Goal: Information Seeking & Learning: Learn about a topic

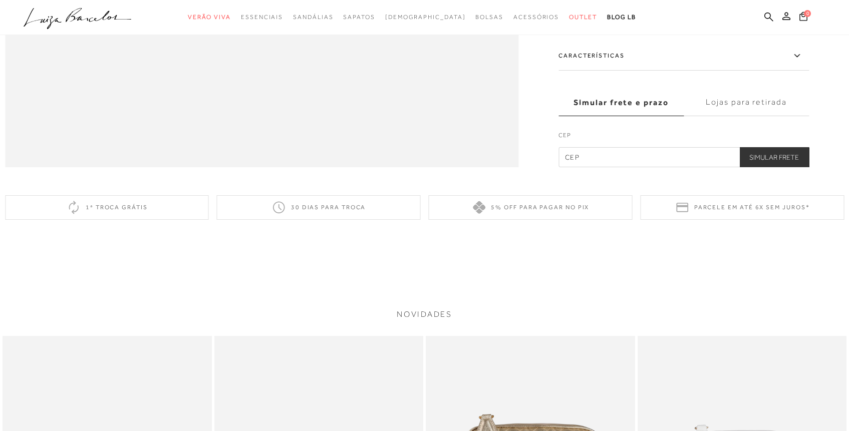
scroll to position [1178, 0]
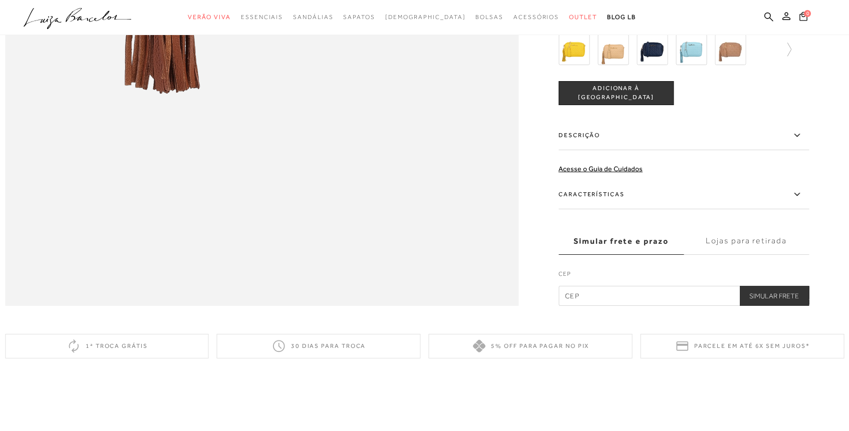
click at [621, 150] on label "Descrição" at bounding box center [684, 135] width 250 height 29
click at [0, 0] on input "Descrição" at bounding box center [0, 0] width 0 height 0
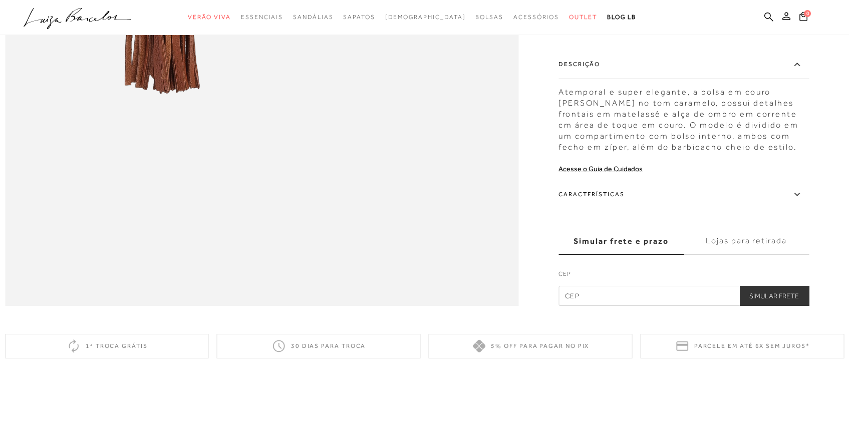
click at [620, 209] on label "Características" at bounding box center [684, 194] width 250 height 29
click at [0, 0] on input "Características" at bounding box center [0, 0] width 0 height 0
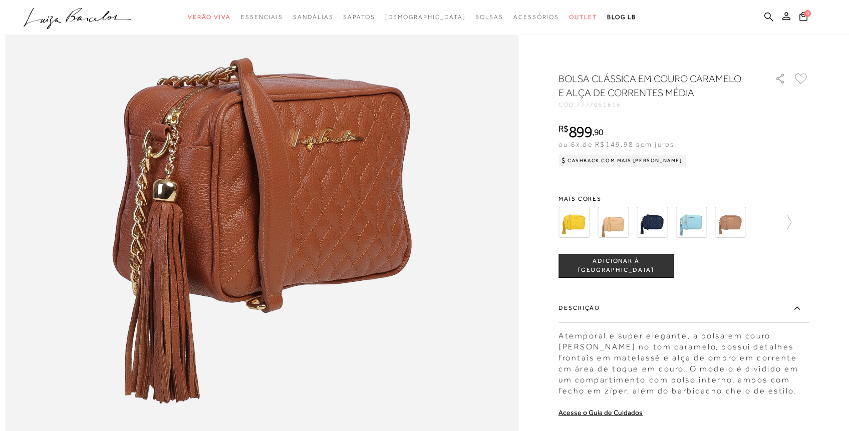
scroll to position [784, 0]
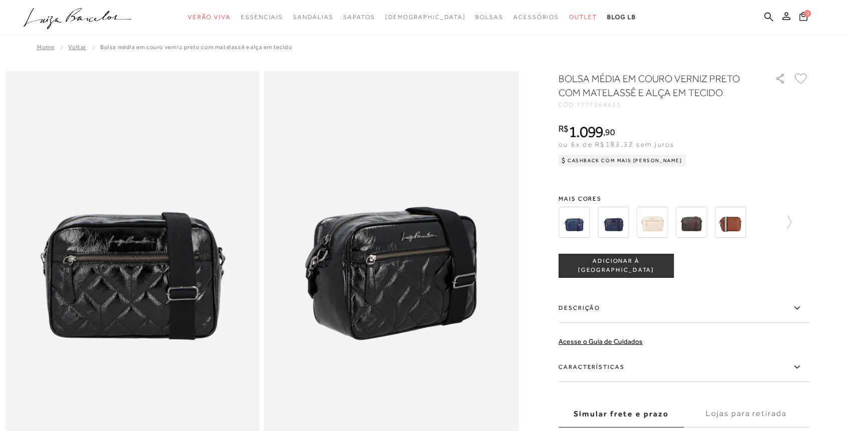
click at [734, 227] on img at bounding box center [730, 222] width 31 height 31
